Goal: Check status: Check status

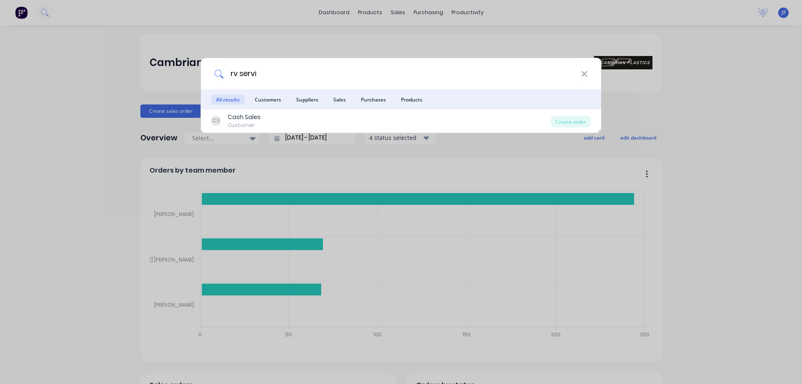
type input "rv servi"
click at [368, 41] on div "rv servi All results Customers Suppliers Sales Purchases Products CS Cash Sales…" at bounding box center [401, 192] width 802 height 384
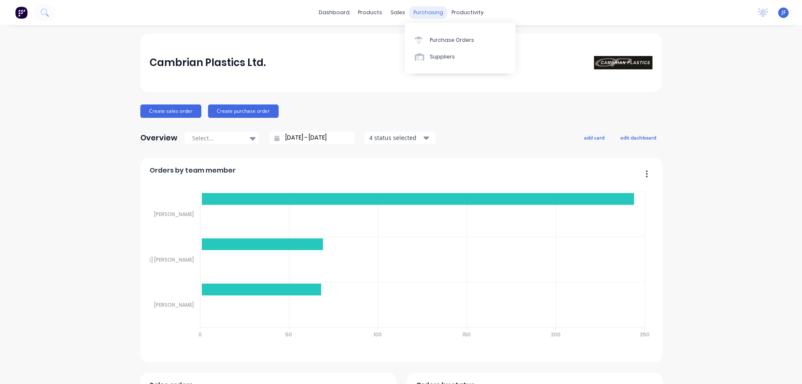
click at [410, 8] on div "purchasing" at bounding box center [429, 12] width 38 height 13
click at [397, 15] on div "sales" at bounding box center [398, 12] width 23 height 13
click at [400, 37] on icon at bounding box center [398, 40] width 8 height 8
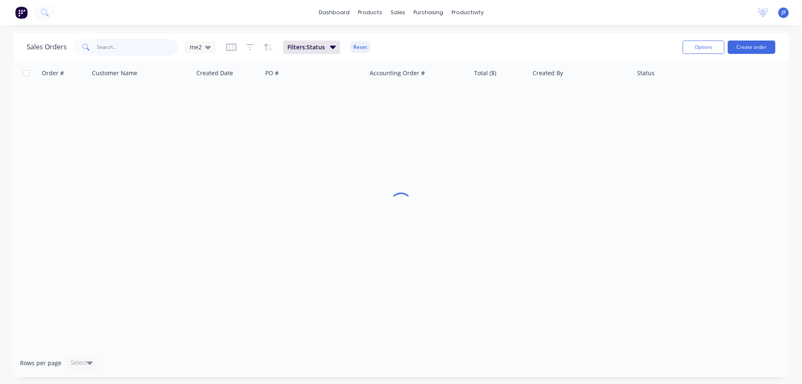
click at [130, 51] on input "text" at bounding box center [138, 47] width 82 height 17
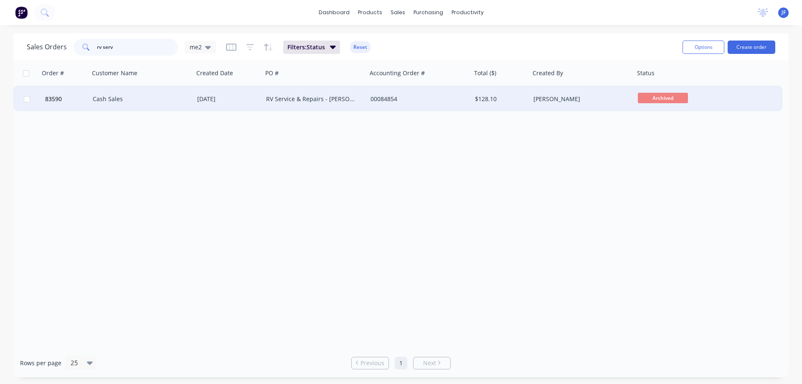
type input "rv serv"
click at [455, 100] on div "00084854" at bounding box center [417, 99] width 93 height 8
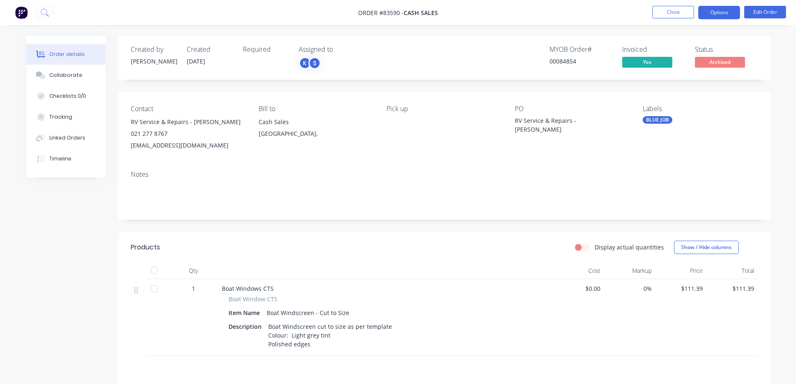
click at [709, 11] on button "Options" at bounding box center [719, 12] width 42 height 13
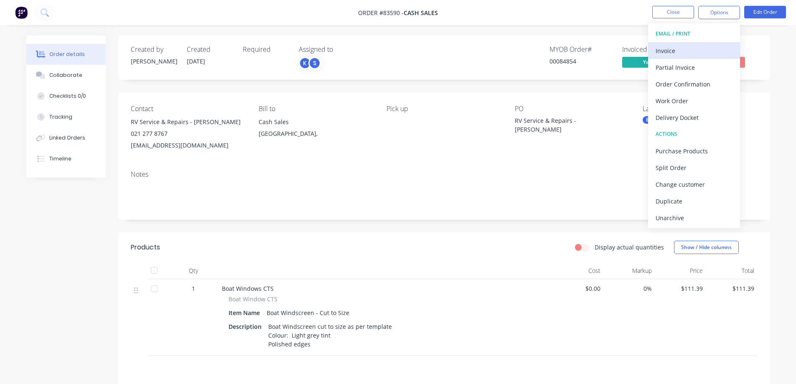
click at [695, 43] on button "Invoice" at bounding box center [694, 50] width 92 height 17
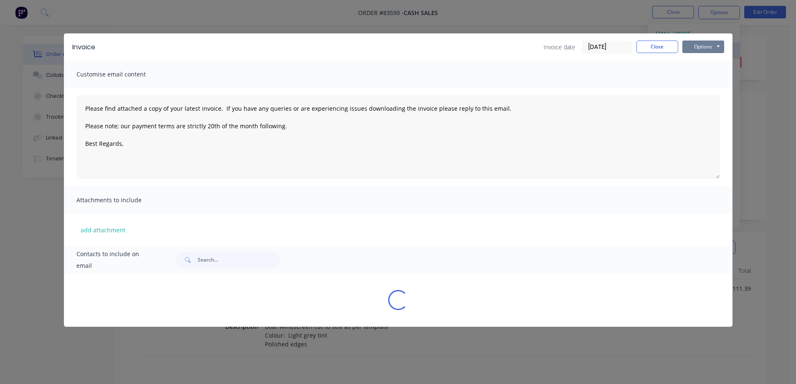
click at [695, 43] on button "Options" at bounding box center [704, 47] width 42 height 13
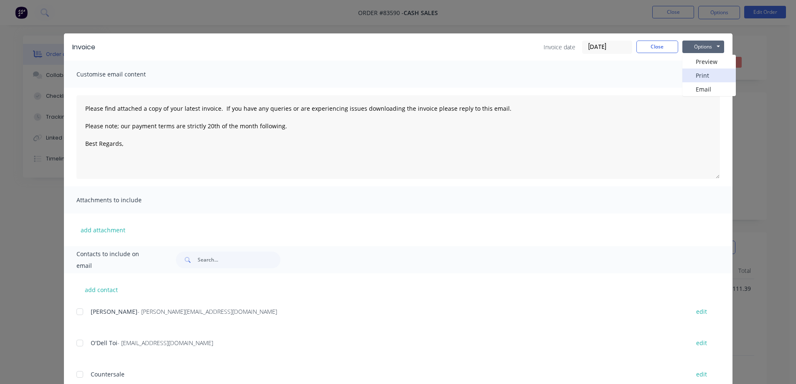
click at [690, 74] on button "Print" at bounding box center [709, 76] width 53 height 14
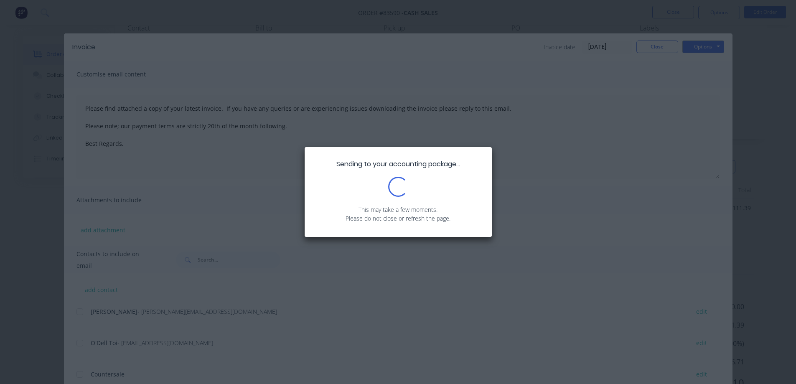
scroll to position [120, 0]
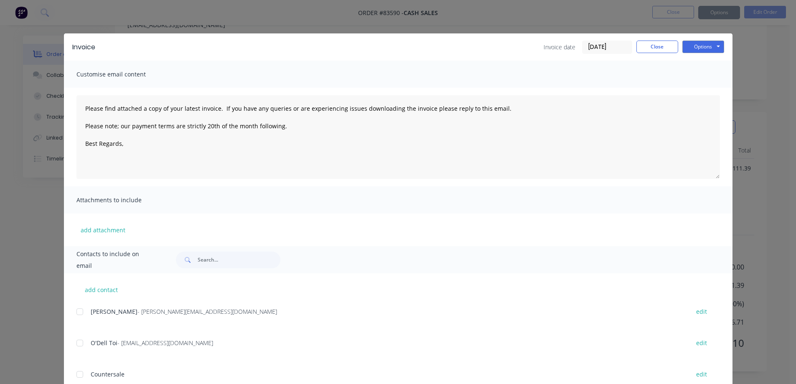
type textarea "Please find attached a copy of your latest invoice. If you have any queries or …"
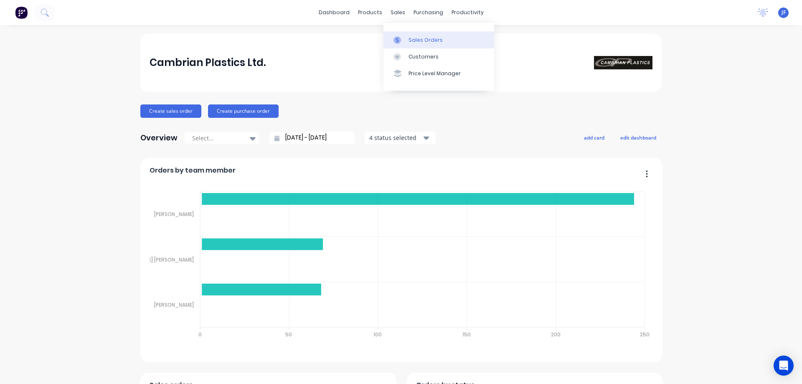
click at [403, 46] on link "Sales Orders" at bounding box center [439, 39] width 111 height 17
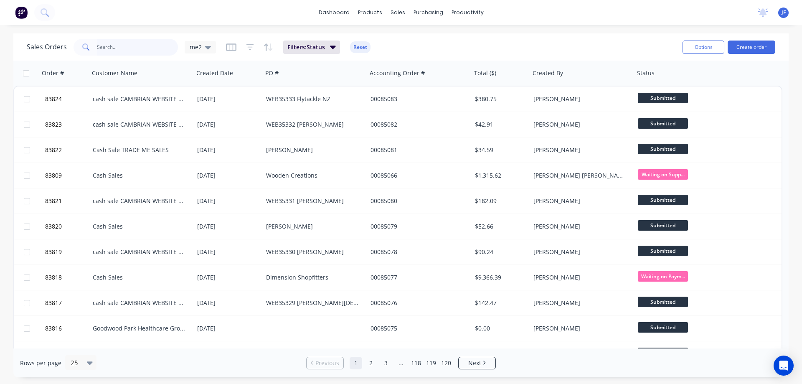
click at [165, 48] on input "text" at bounding box center [138, 47] width 82 height 17
type input "gems"
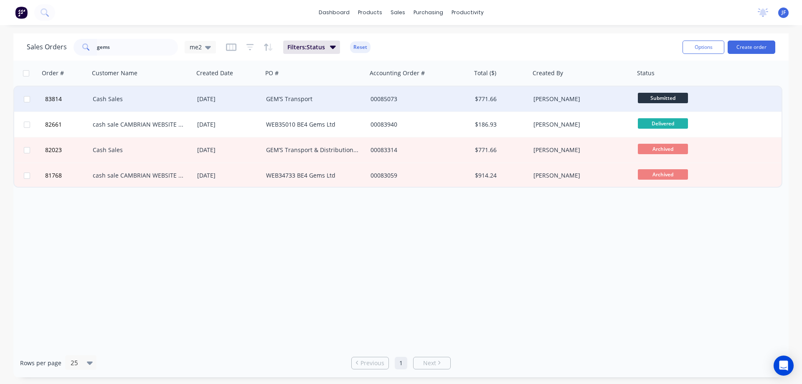
click at [321, 97] on div "GEM’S Transport" at bounding box center [312, 99] width 93 height 8
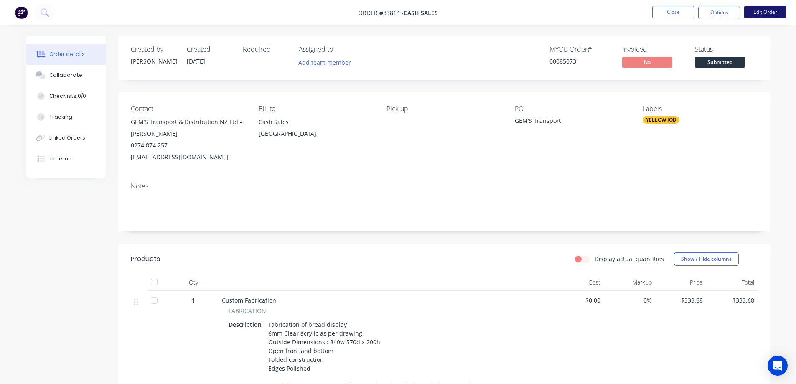
click at [771, 14] on button "Edit Order" at bounding box center [765, 12] width 42 height 13
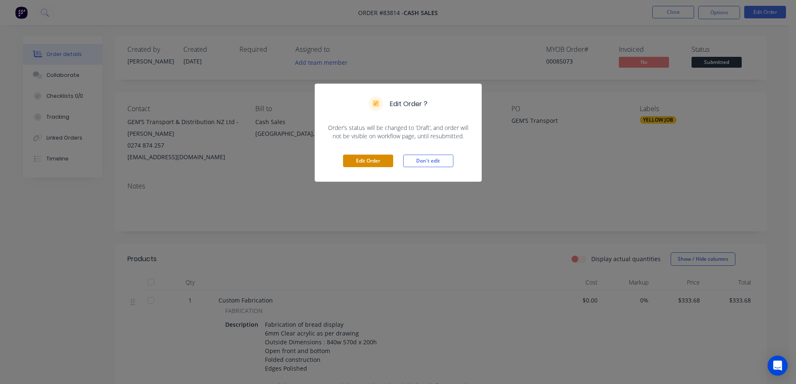
click at [380, 158] on button "Edit Order" at bounding box center [368, 161] width 50 height 13
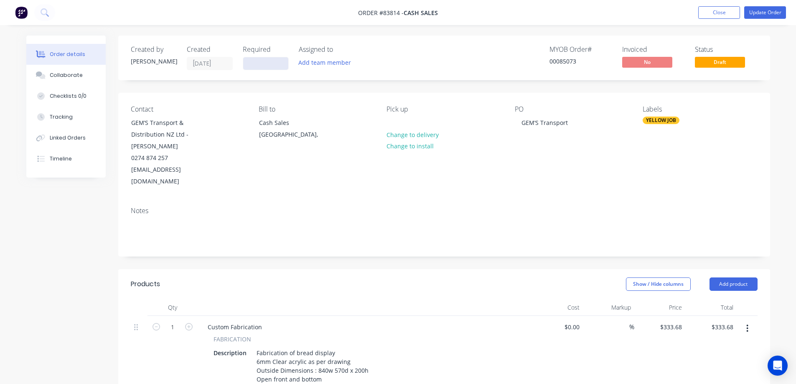
click at [260, 60] on input at bounding box center [265, 63] width 45 height 13
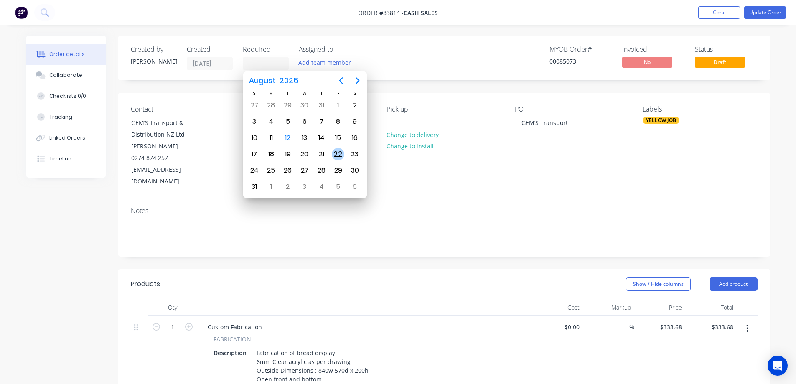
click at [334, 153] on div "22" at bounding box center [338, 154] width 13 height 13
type input "22/08/25"
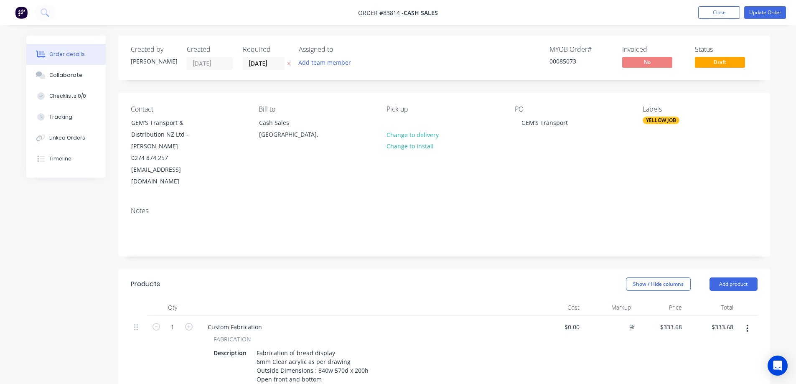
click at [773, 4] on nav "Order #83814 - Cash Sales Add product Close Update Order" at bounding box center [398, 12] width 796 height 25
click at [773, 11] on button "Update Order" at bounding box center [765, 12] width 42 height 13
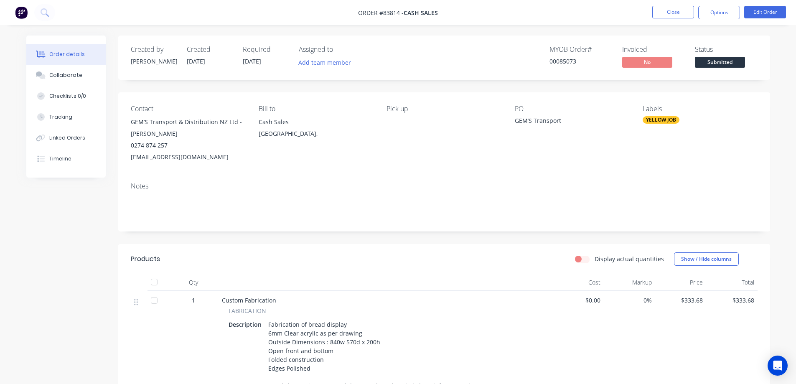
click at [720, 64] on span "Submitted" at bounding box center [720, 62] width 50 height 10
click at [691, 61] on div "MYOB Order # 00085073 Invoiced No Status Submitted" at bounding box center [569, 58] width 375 height 24
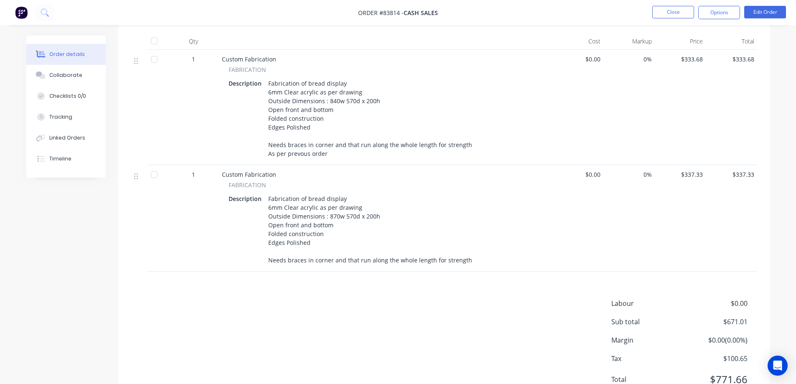
scroll to position [278, 0]
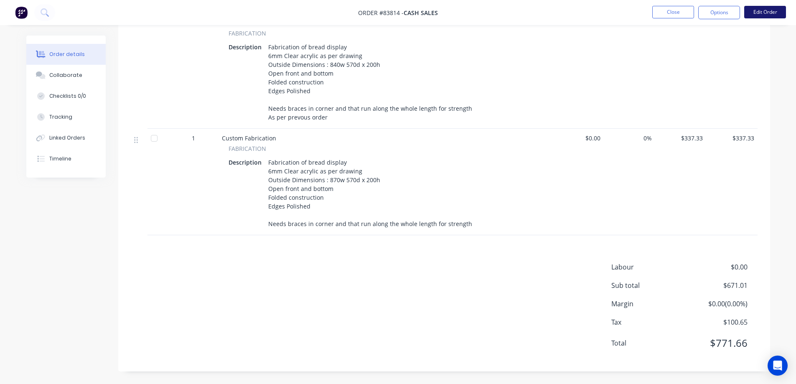
click at [760, 15] on button "Edit Order" at bounding box center [765, 12] width 42 height 13
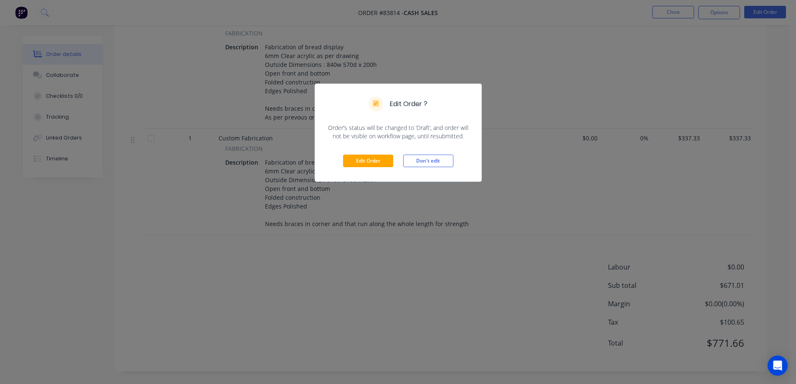
click at [694, 61] on div "Edit Order ? Order’s status will be changed to ‘Draft’, and order will not be v…" at bounding box center [398, 192] width 796 height 384
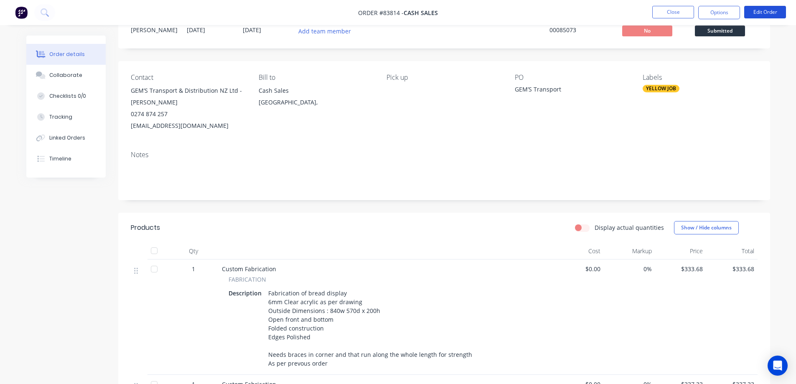
scroll to position [0, 0]
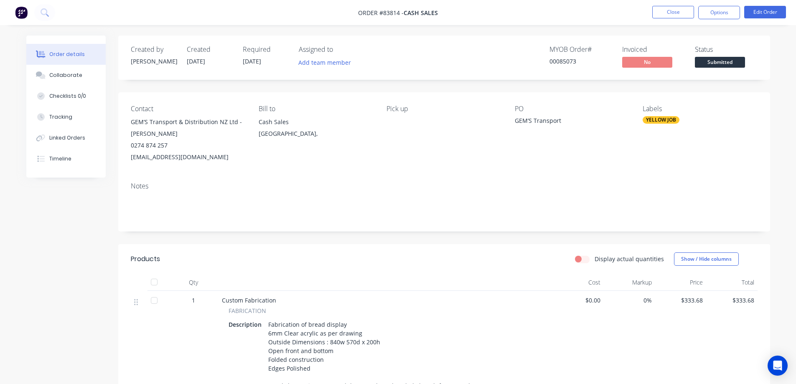
click at [649, 119] on div "YELLOW JOB" at bounding box center [661, 120] width 37 height 8
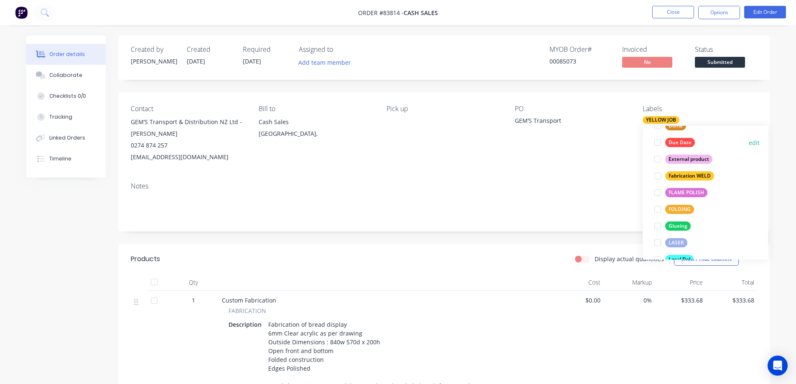
click at [678, 143] on div "Due Date" at bounding box center [680, 142] width 30 height 9
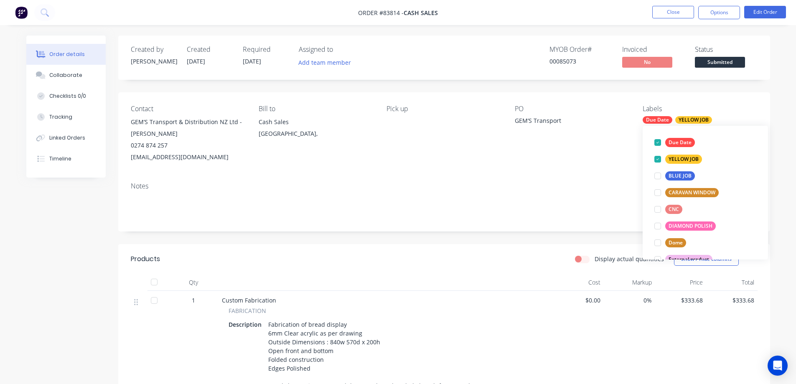
click at [679, 76] on div "Created by Jess Created 11/08/25 Required 22/08/25 Assigned to Add team member …" at bounding box center [444, 58] width 652 height 44
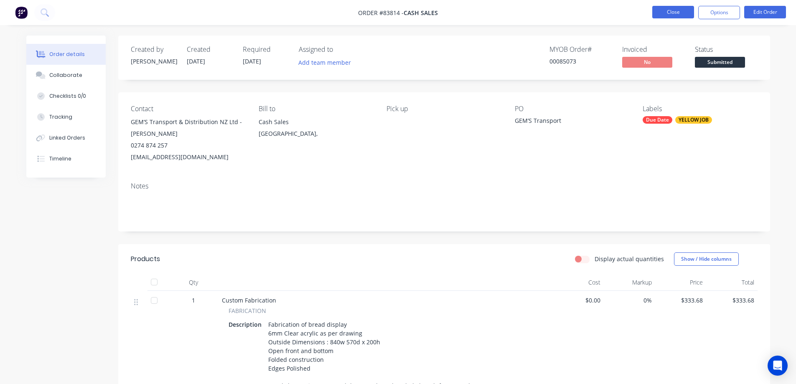
click at [665, 10] on button "Close" at bounding box center [673, 12] width 42 height 13
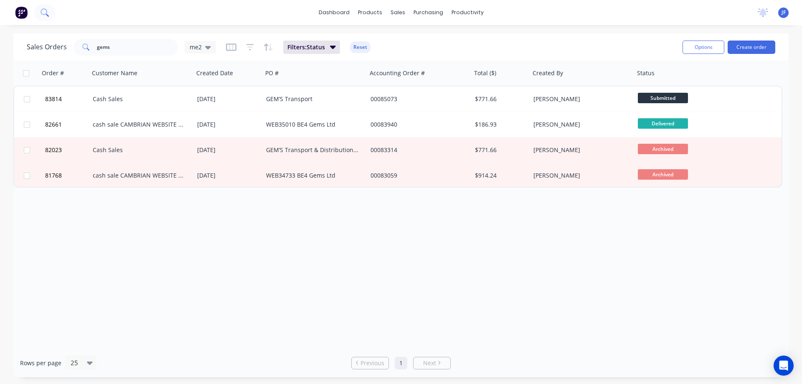
click at [51, 10] on button at bounding box center [44, 12] width 21 height 17
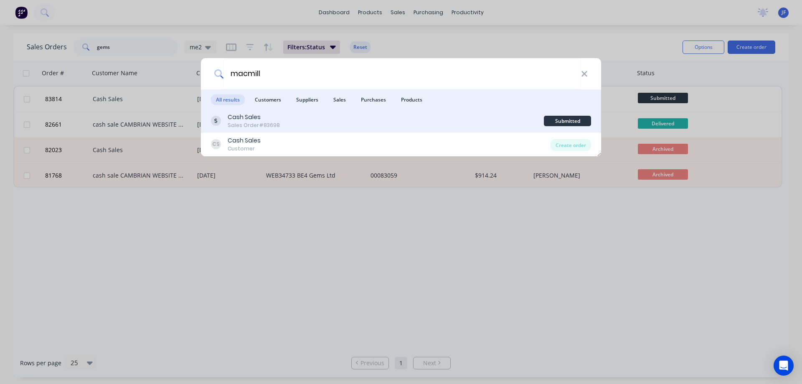
type input "macmill"
click at [355, 119] on div "Cash Sales Sales Order #83698" at bounding box center [377, 121] width 333 height 16
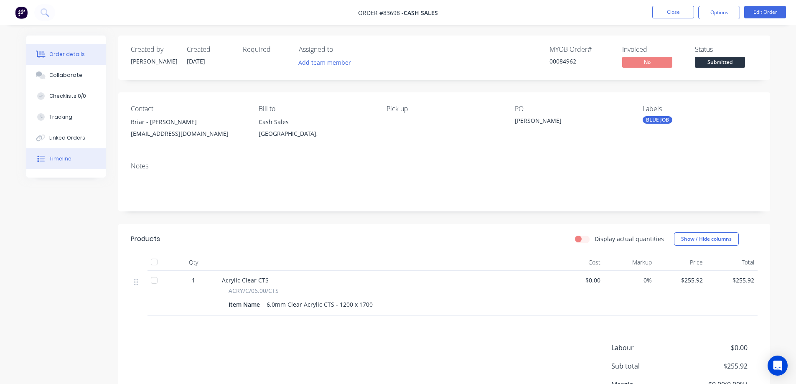
click at [71, 163] on button "Timeline" at bounding box center [65, 158] width 79 height 21
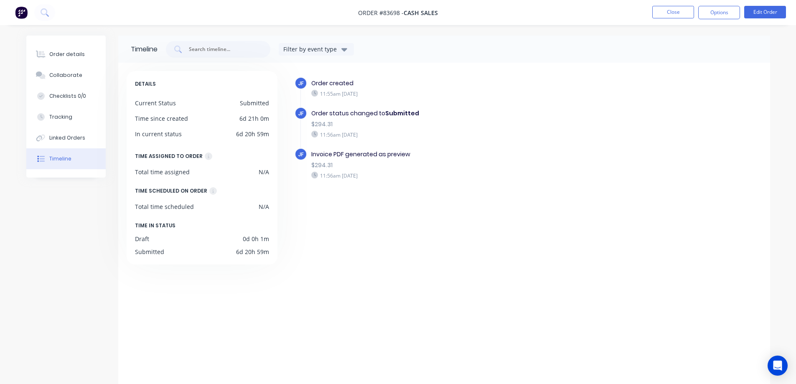
click at [42, 49] on button "Order details" at bounding box center [65, 54] width 79 height 21
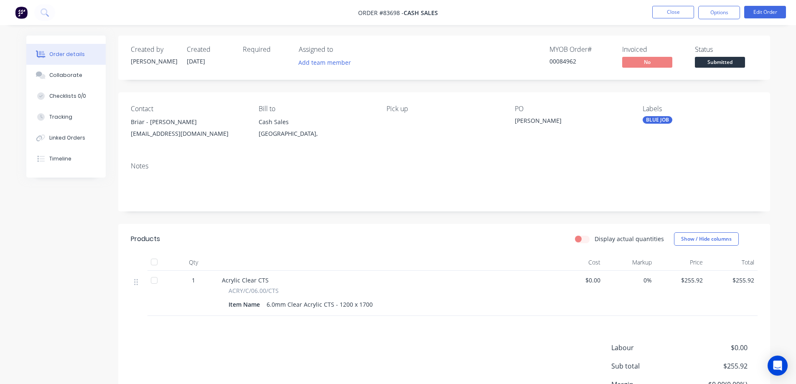
click at [715, 20] on nav "Order #83698 - Cash Sales Close Options Edit Order" at bounding box center [398, 12] width 796 height 25
click at [717, 9] on button "Options" at bounding box center [719, 12] width 42 height 13
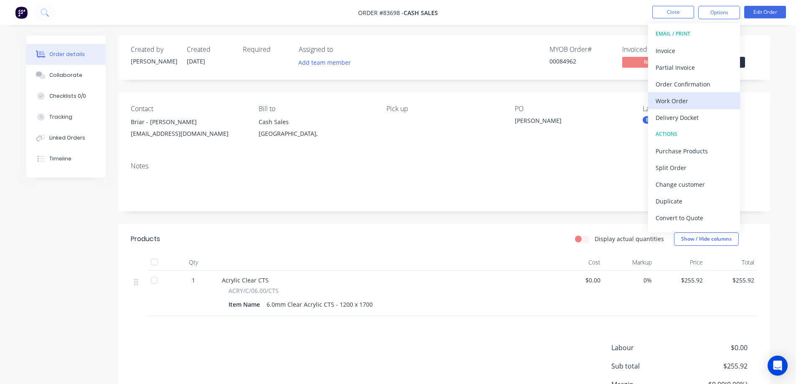
click at [692, 99] on div "Work Order" at bounding box center [694, 101] width 77 height 12
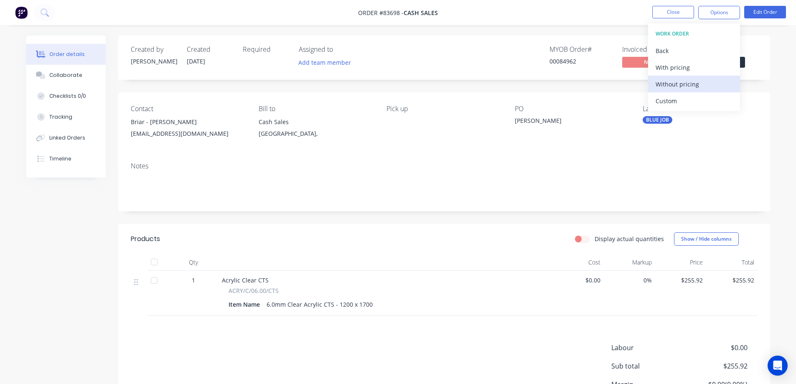
click at [696, 86] on div "Without pricing" at bounding box center [694, 84] width 77 height 12
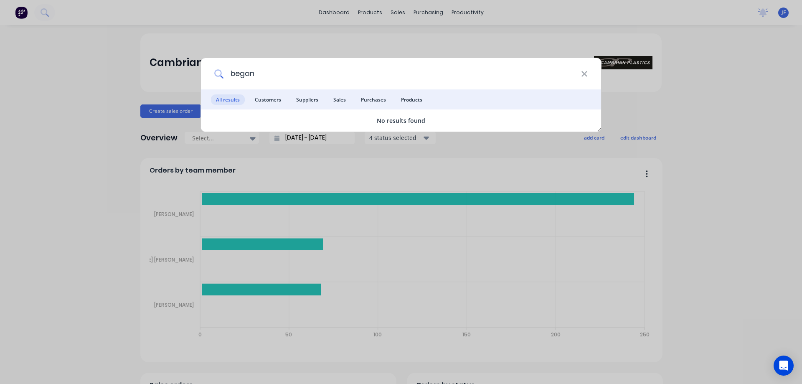
click at [235, 74] on input "began" at bounding box center [403, 73] width 358 height 31
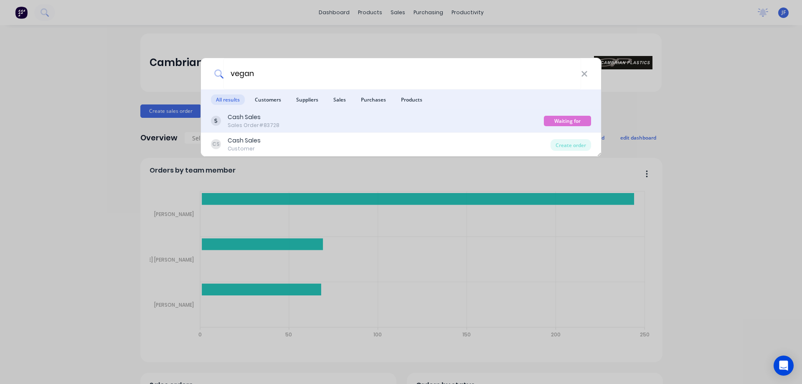
type input "vegan"
click at [288, 116] on div "Cash Sales Sales Order #83728" at bounding box center [377, 121] width 333 height 16
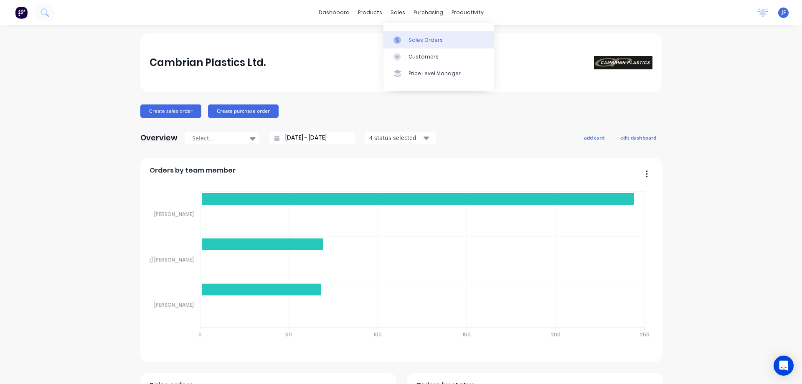
click at [402, 37] on div at bounding box center [400, 40] width 13 height 8
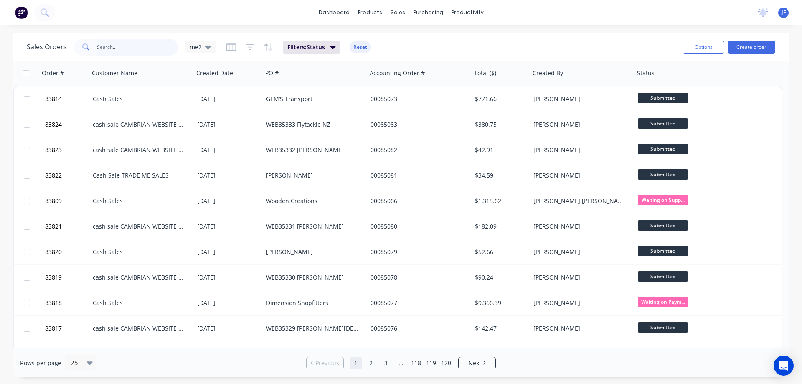
click at [138, 51] on input "text" at bounding box center [138, 47] width 82 height 17
type input "briar"
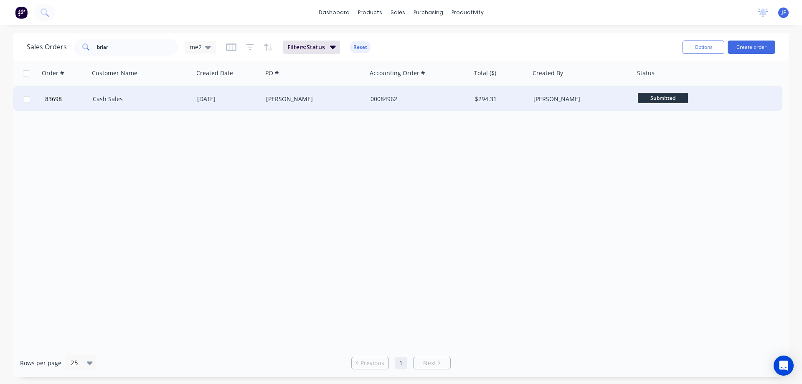
click at [298, 103] on div "Macmillan Slaters" at bounding box center [312, 99] width 93 height 8
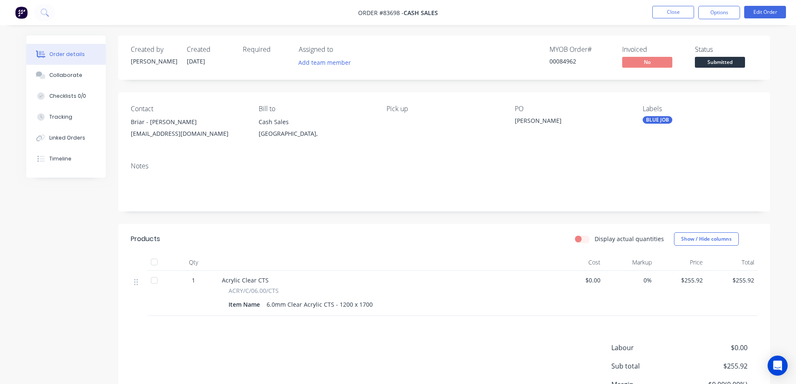
click at [568, 65] on div "00084962" at bounding box center [581, 61] width 63 height 9
copy div "00084962"
